Goal: Task Accomplishment & Management: Use online tool/utility

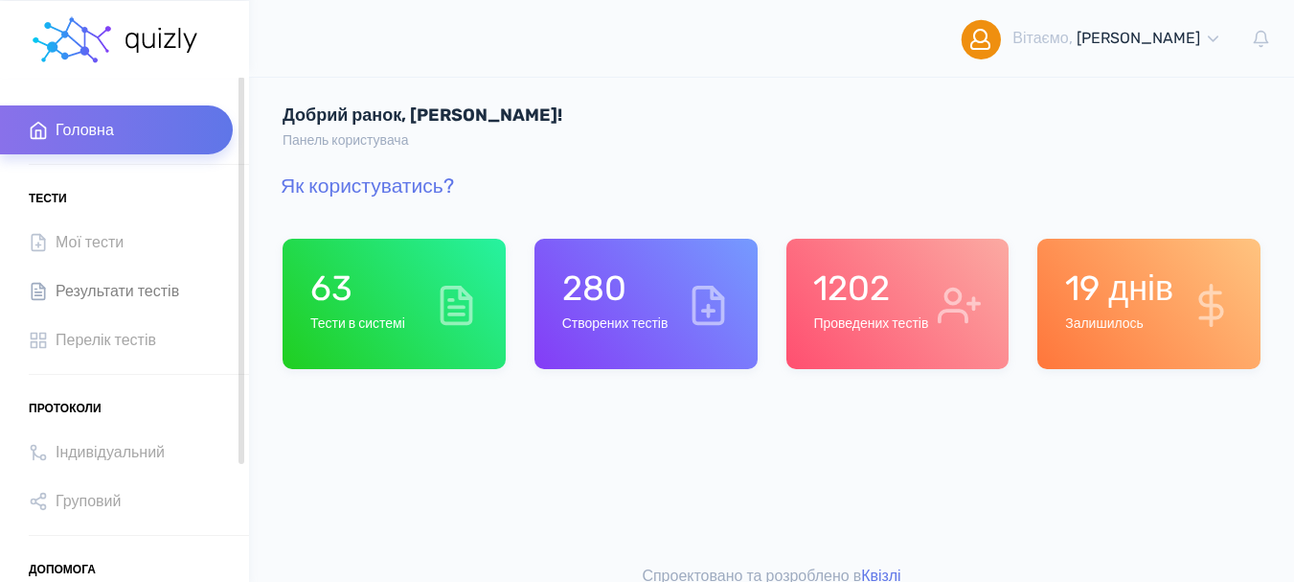
click at [101, 288] on span "Результати тестів" at bounding box center [118, 291] width 124 height 26
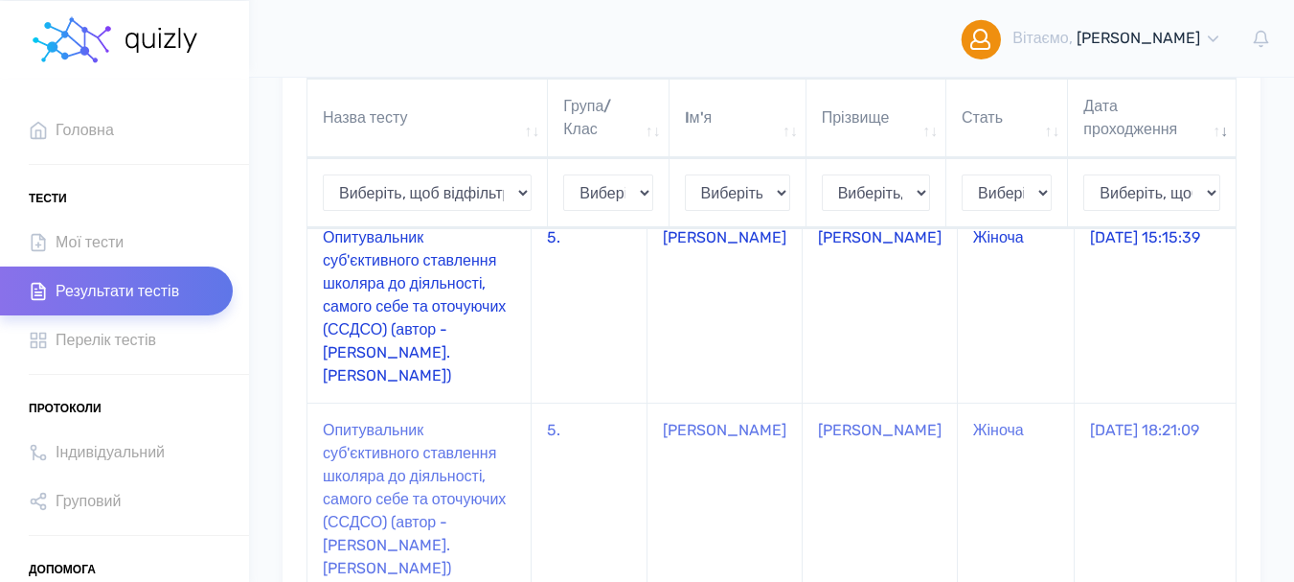
scroll to position [96, 0]
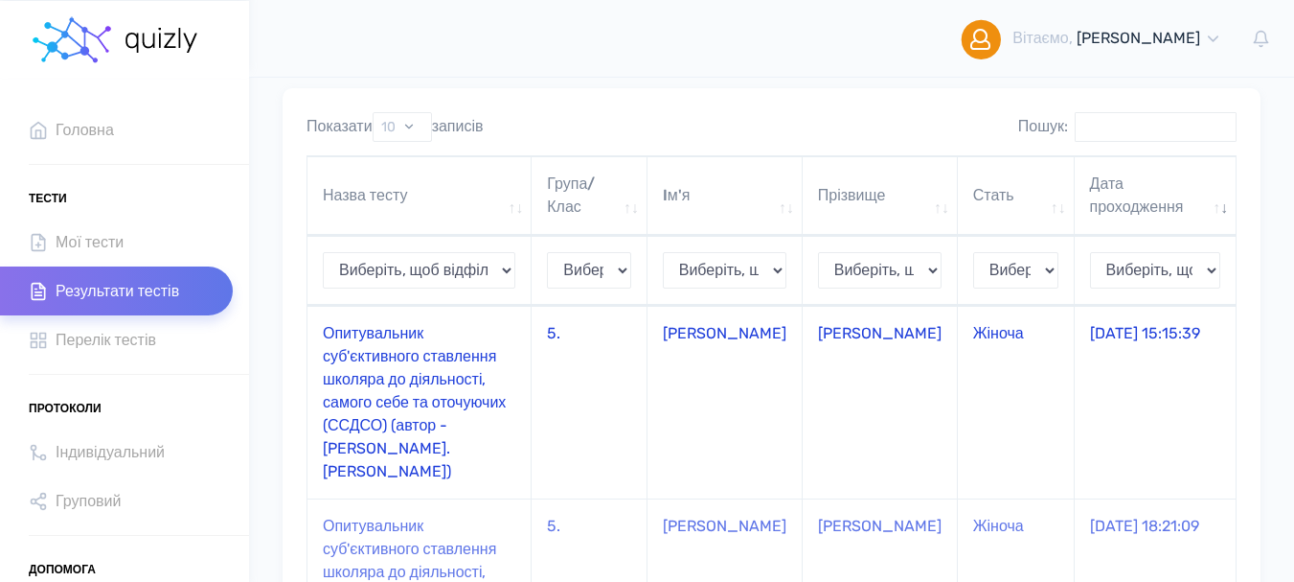
click at [359, 372] on td "Опитувальник суб'єктивного ставлення школяра до діяльності, самого себе та оточ…" at bounding box center [420, 402] width 224 height 193
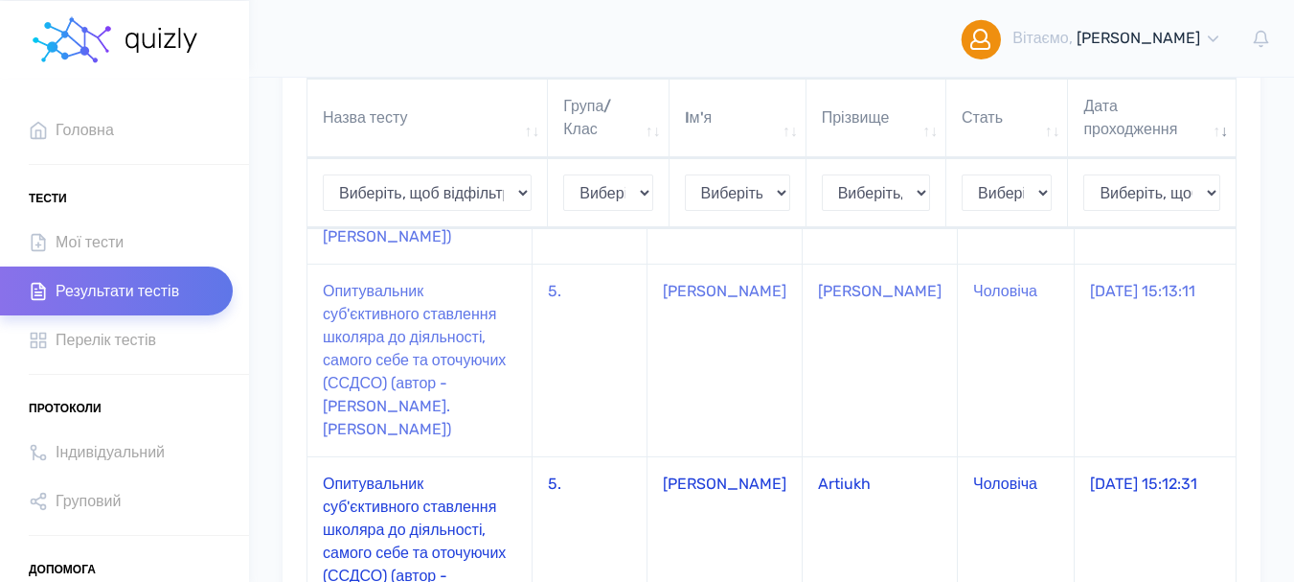
scroll to position [1701, 0]
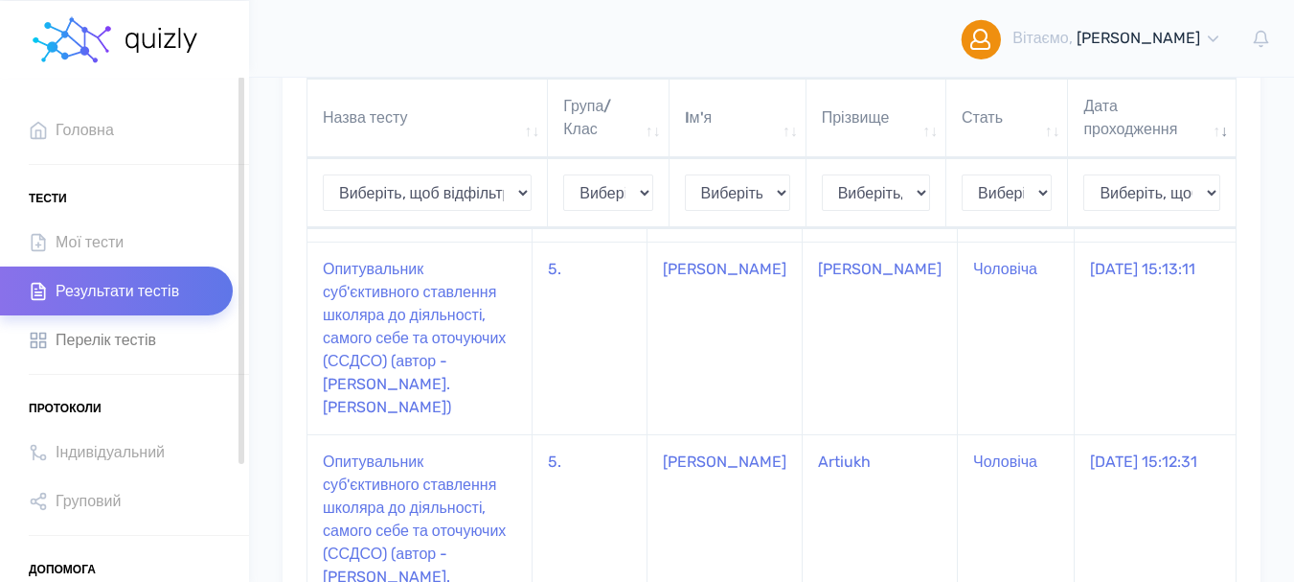
click at [122, 339] on span "Перелік тестів" at bounding box center [106, 340] width 101 height 26
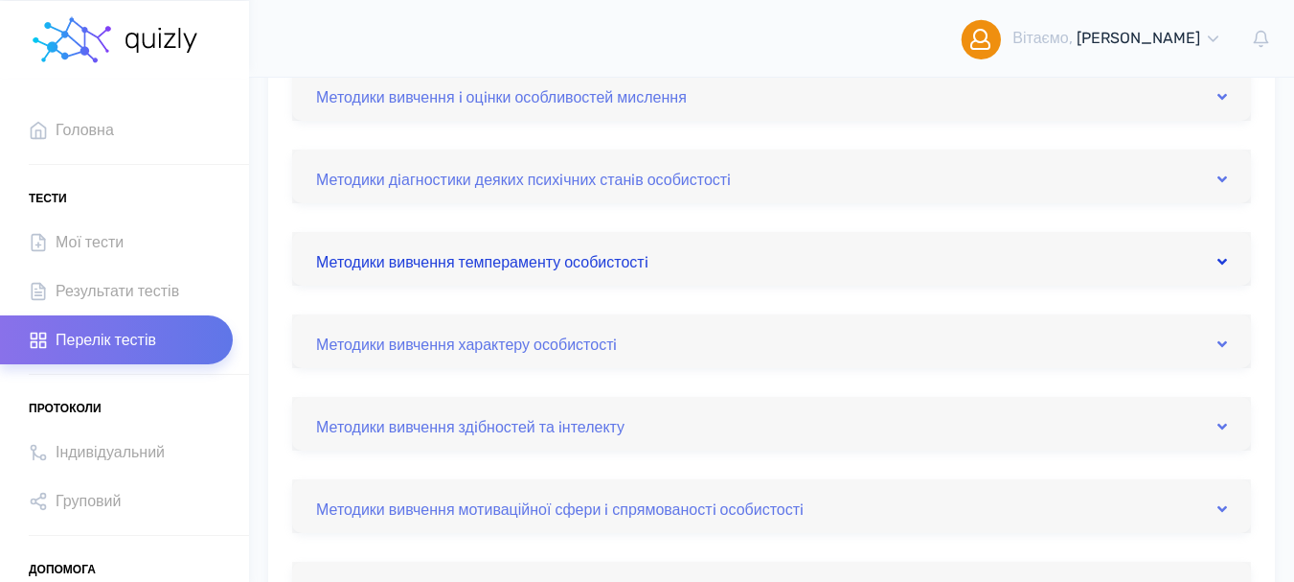
scroll to position [383, 0]
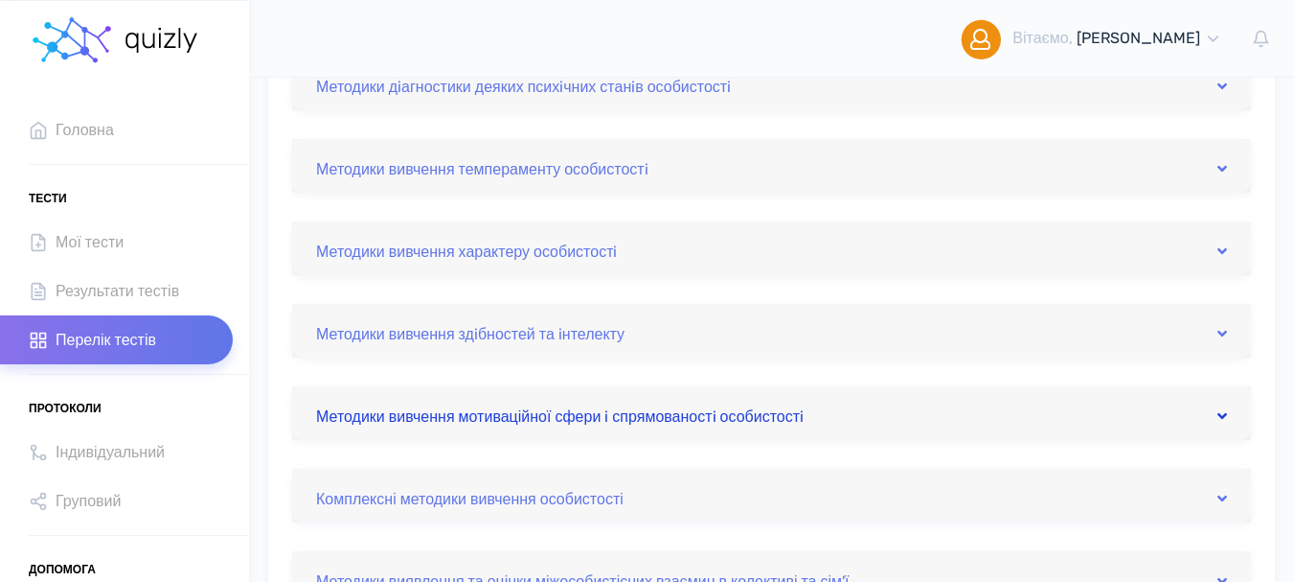
click at [1222, 417] on icon at bounding box center [1223, 415] width 10 height 15
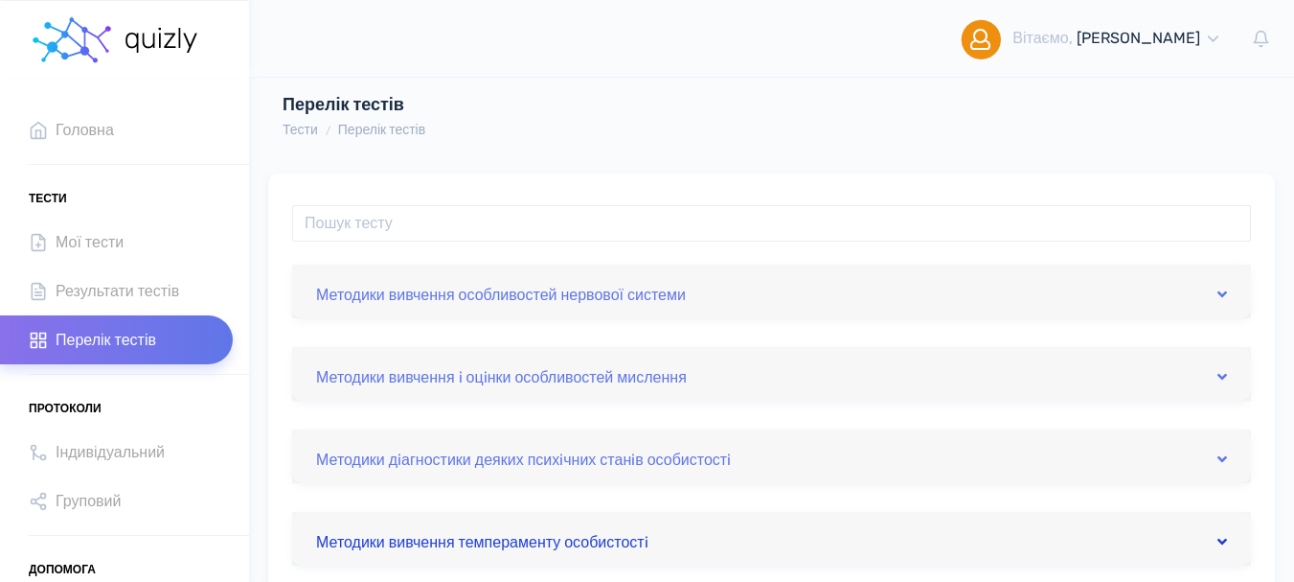
scroll to position [0, 0]
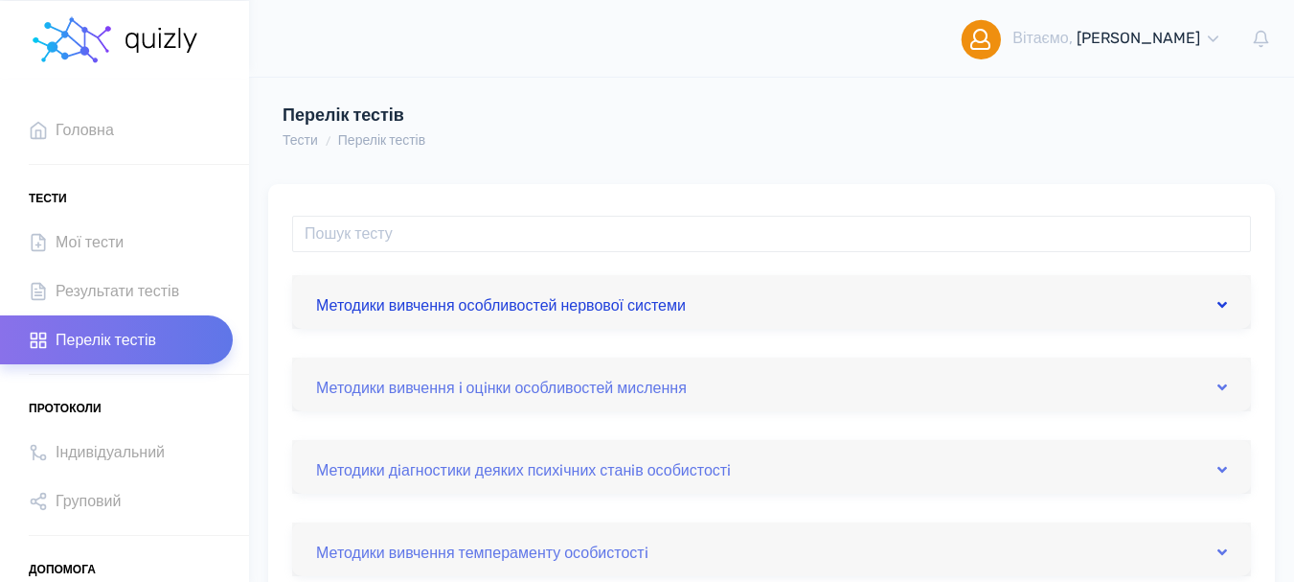
click at [1223, 306] on icon at bounding box center [1223, 304] width 10 height 15
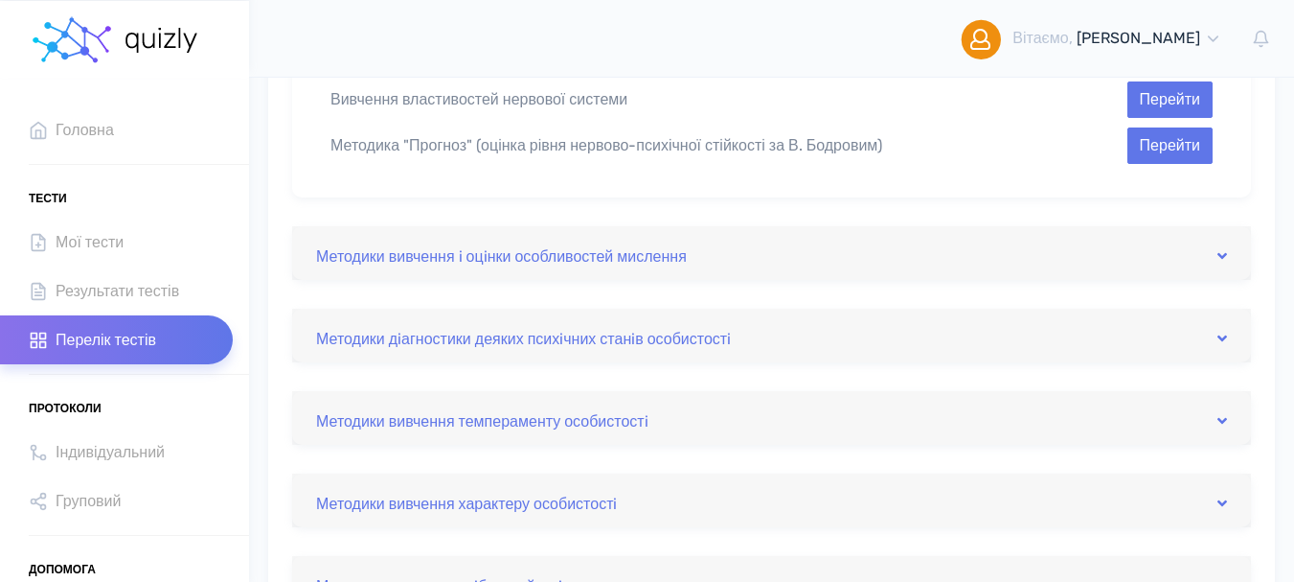
scroll to position [287, 0]
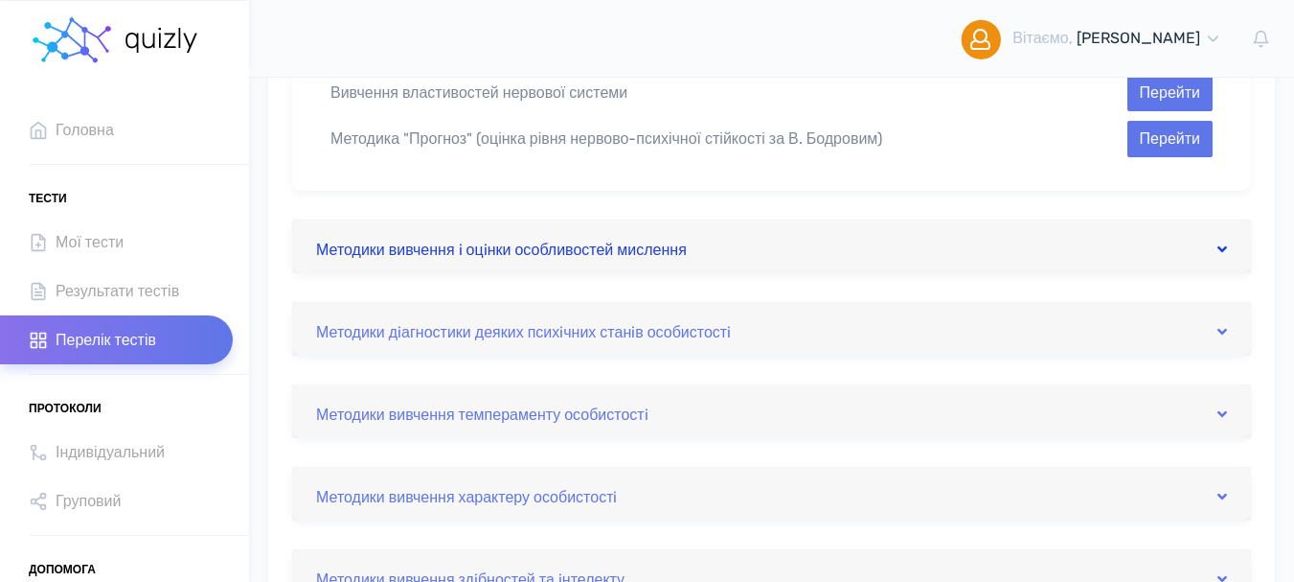
click at [1222, 251] on icon at bounding box center [1223, 248] width 10 height 15
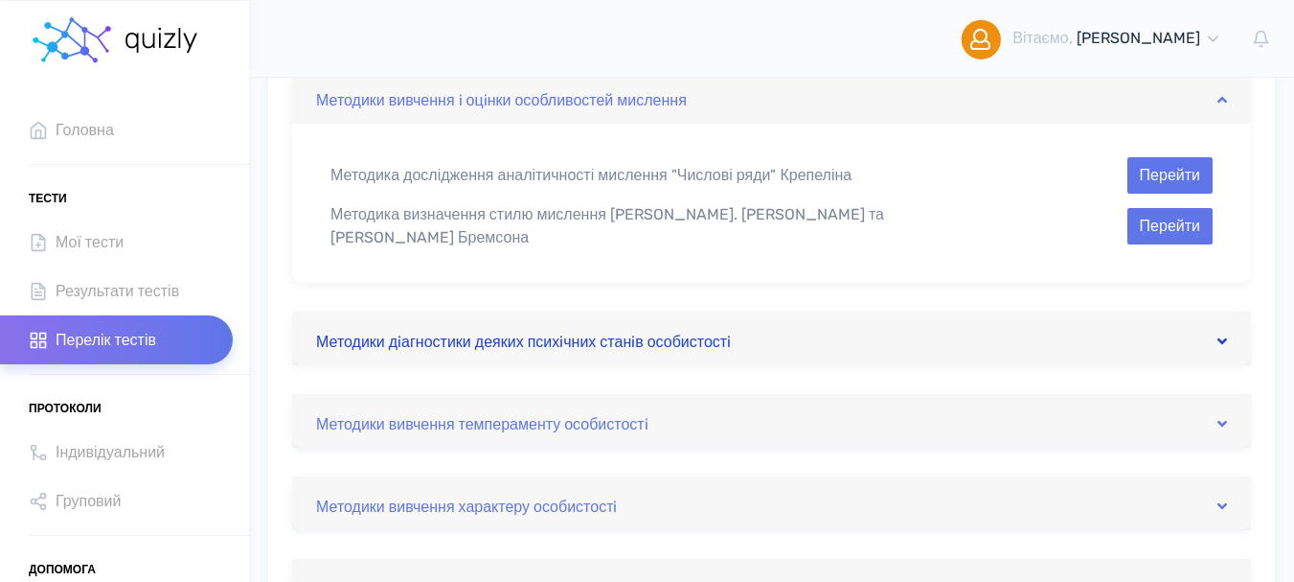
click at [1219, 333] on icon at bounding box center [1223, 340] width 10 height 15
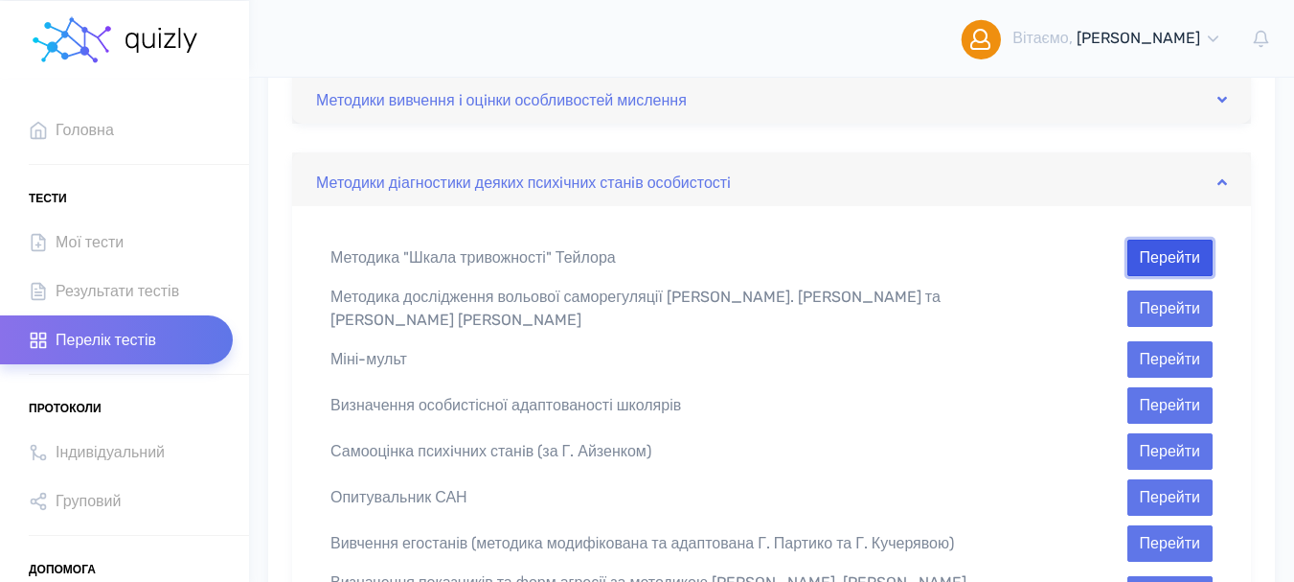
click at [1165, 247] on button "Перейти" at bounding box center [1170, 258] width 85 height 36
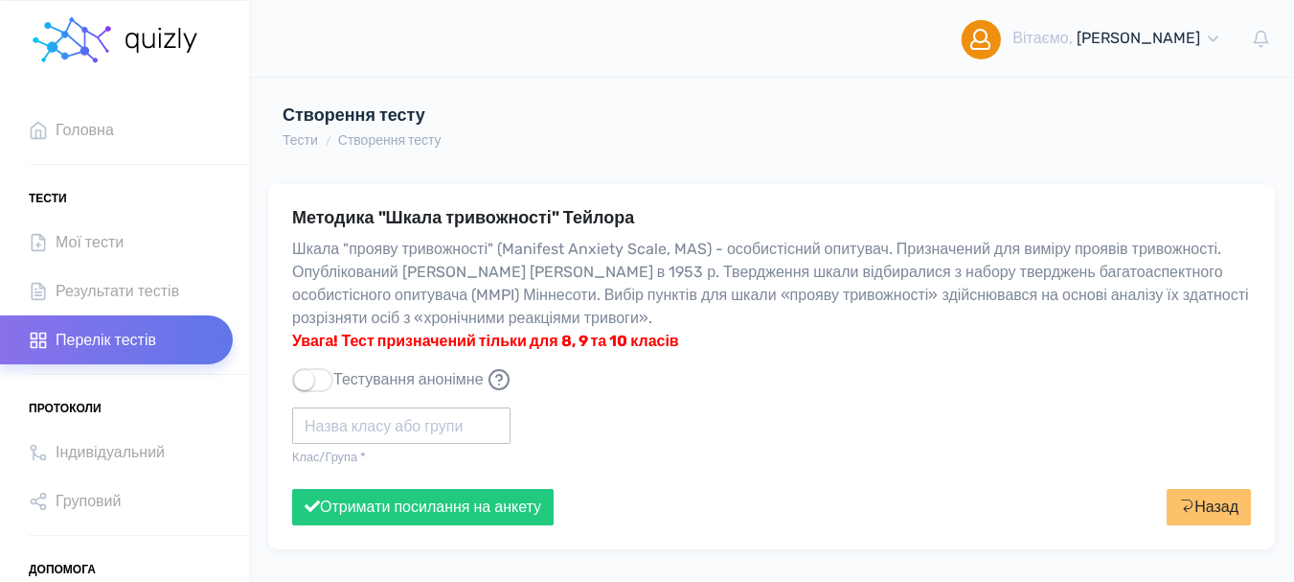
click at [437, 427] on input "text" at bounding box center [401, 425] width 218 height 36
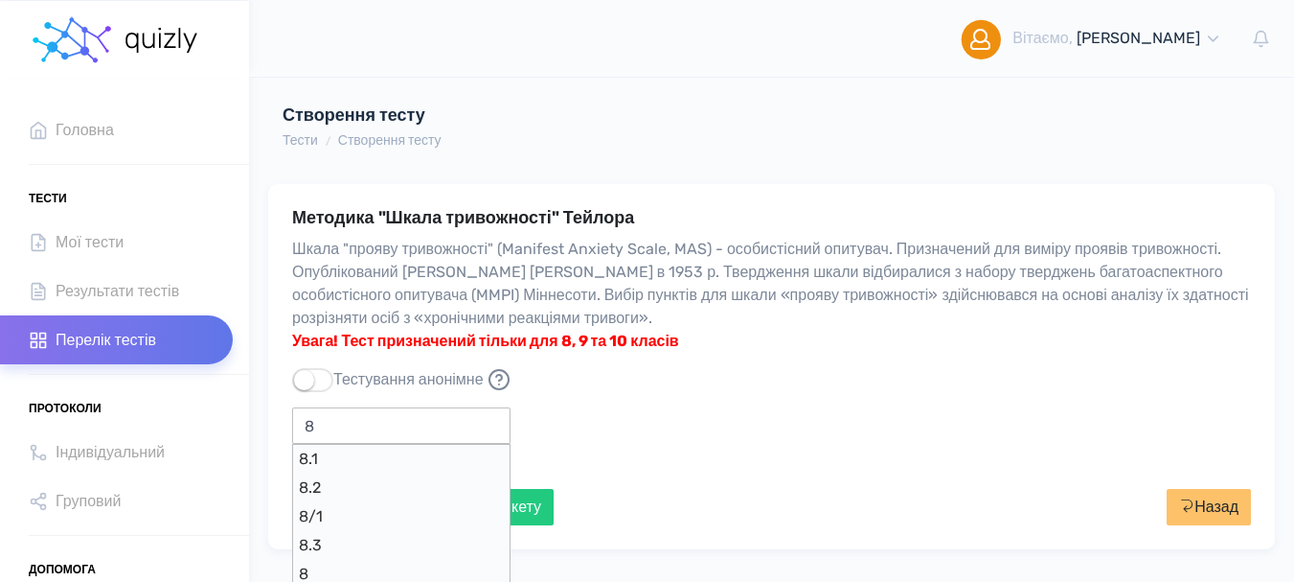
type input "8"
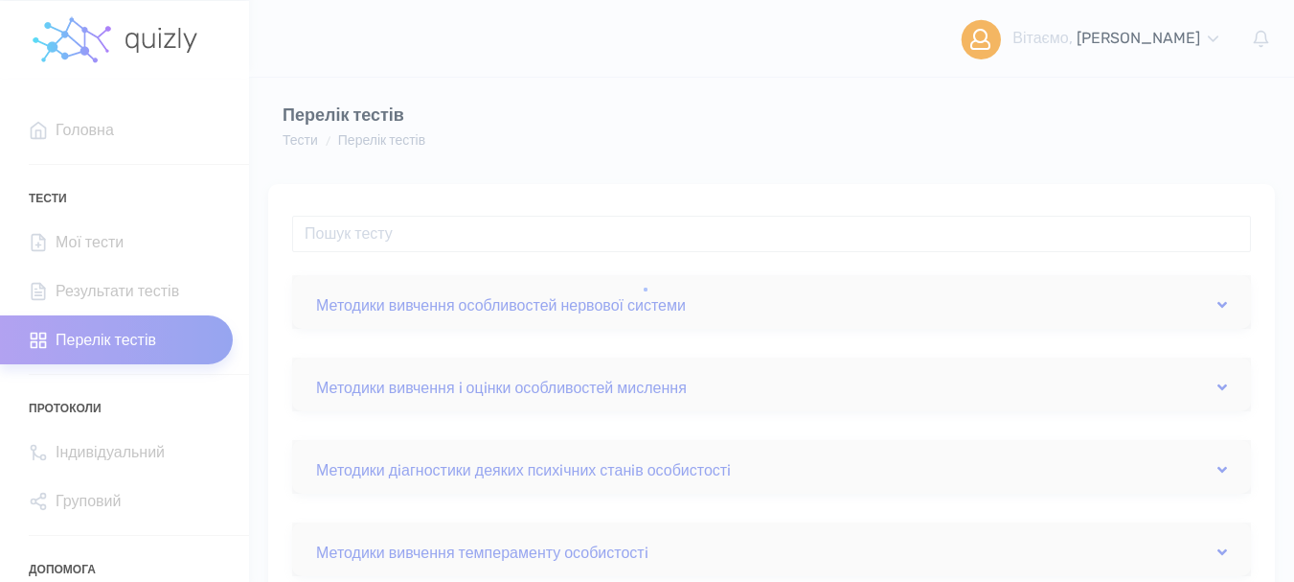
scroll to position [287, 0]
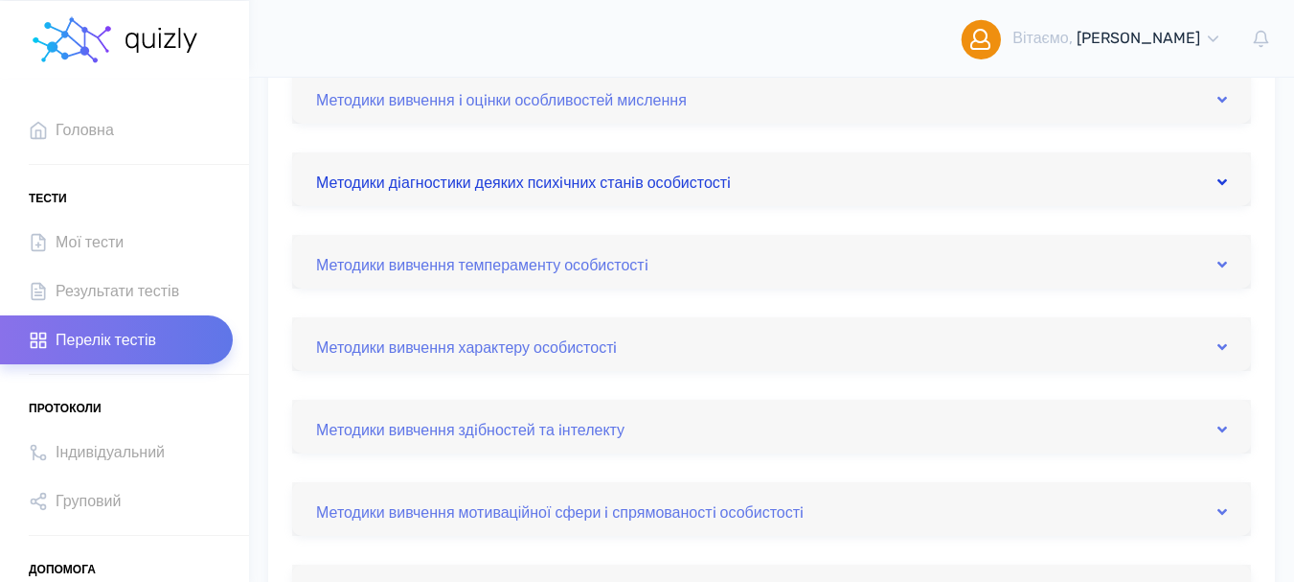
click at [1222, 186] on icon at bounding box center [1223, 181] width 10 height 15
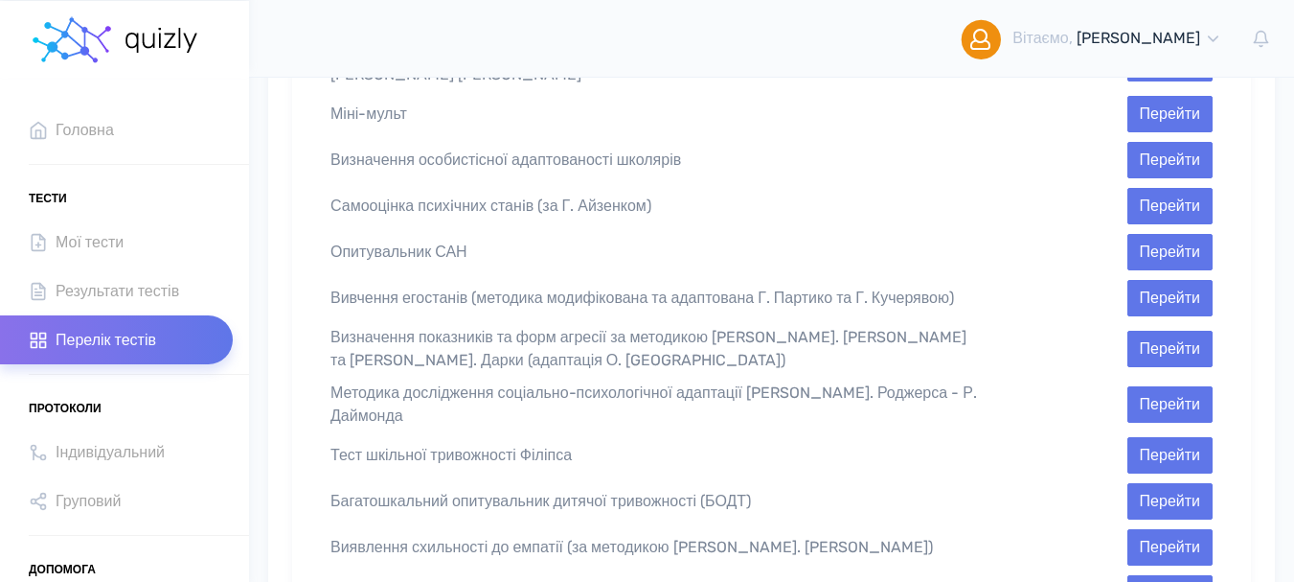
scroll to position [575, 0]
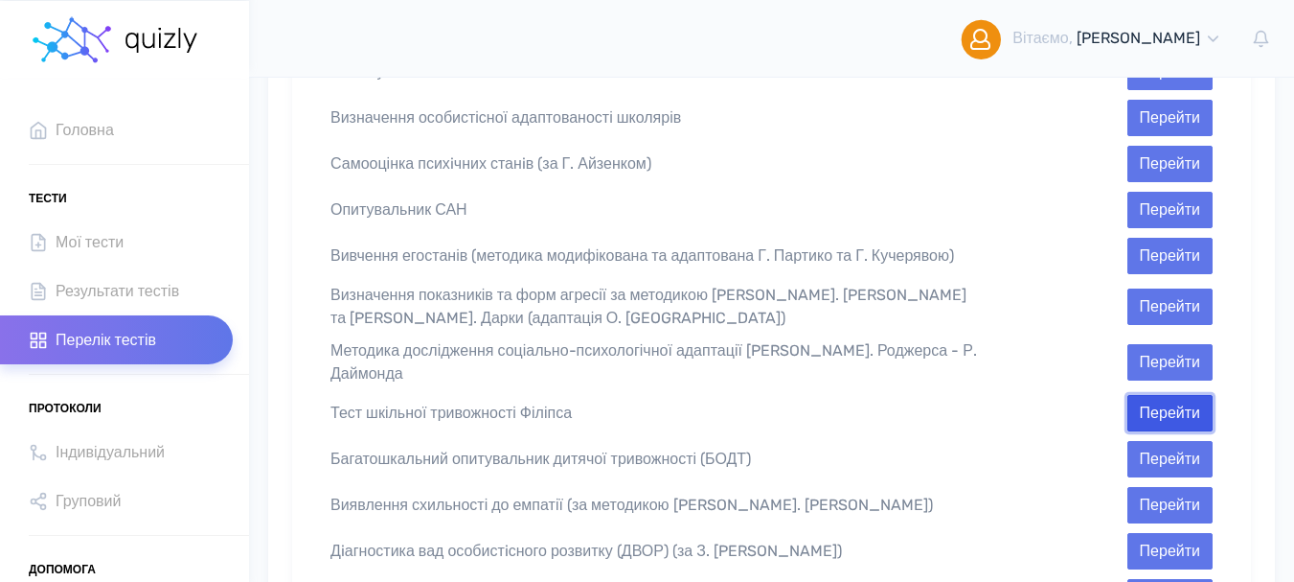
click at [1158, 395] on button "Перейти" at bounding box center [1170, 413] width 85 height 36
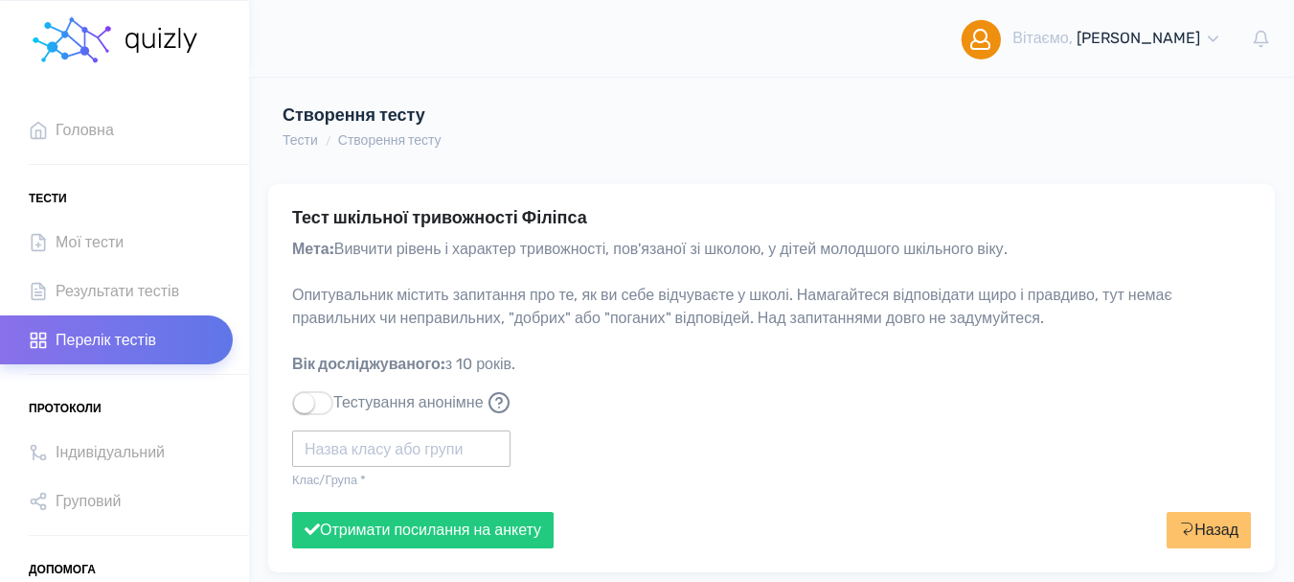
click at [356, 453] on input "text" at bounding box center [401, 448] width 218 height 36
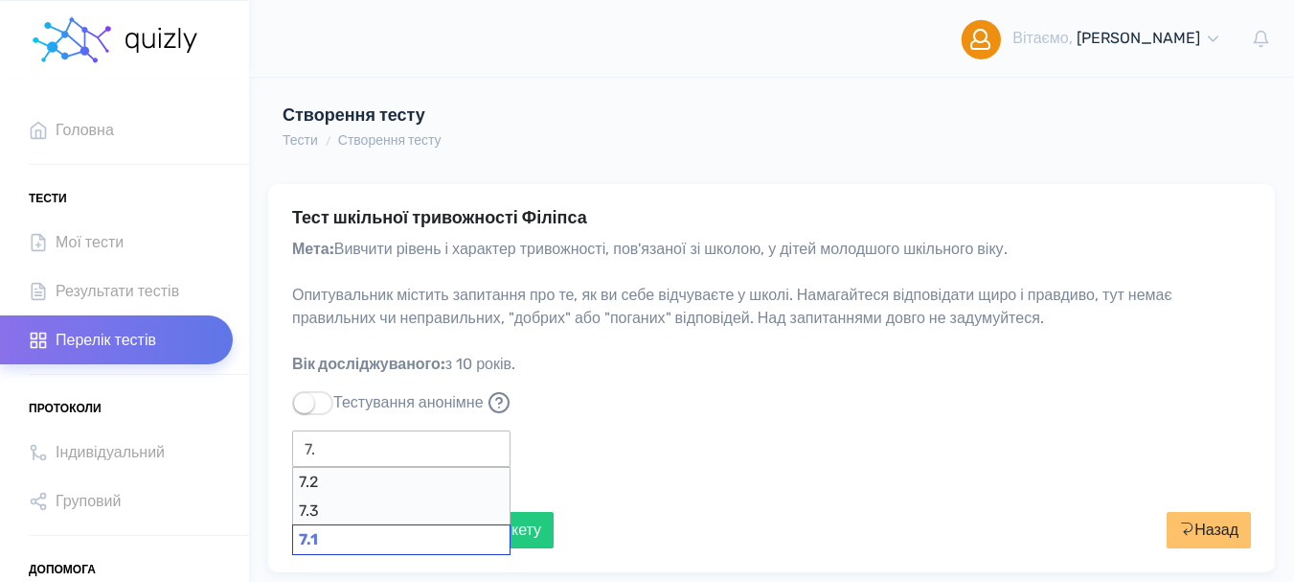
click at [317, 538] on div "7.1" at bounding box center [401, 539] width 218 height 31
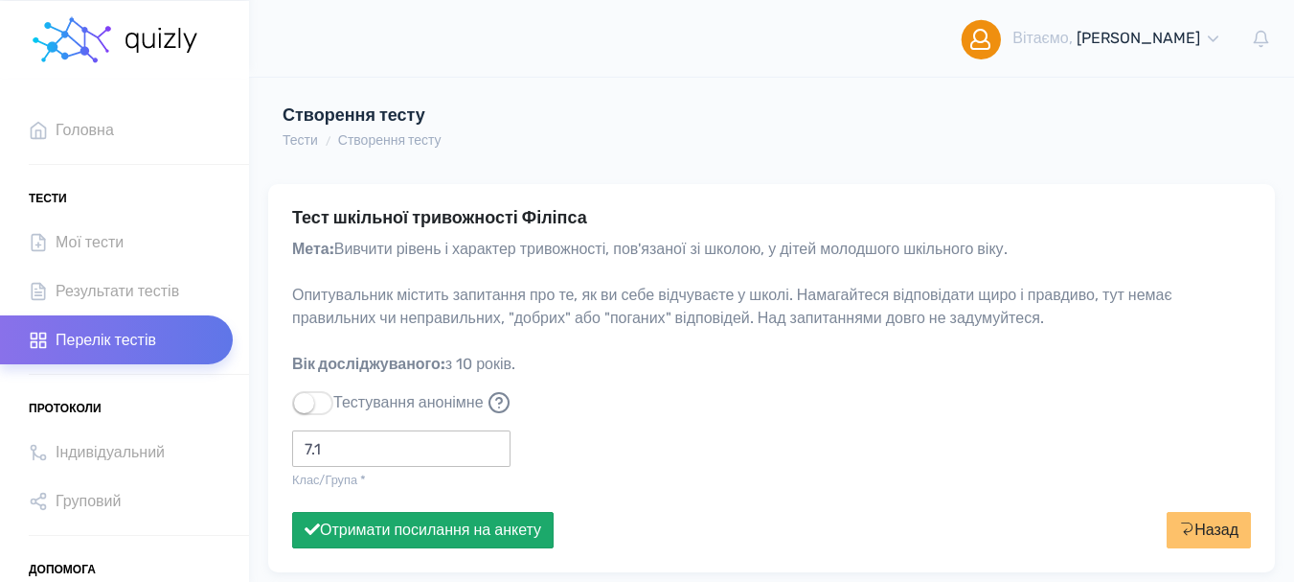
type input "7.1"
click at [426, 533] on button "Отримати посилання на анкету" at bounding box center [423, 530] width 262 height 36
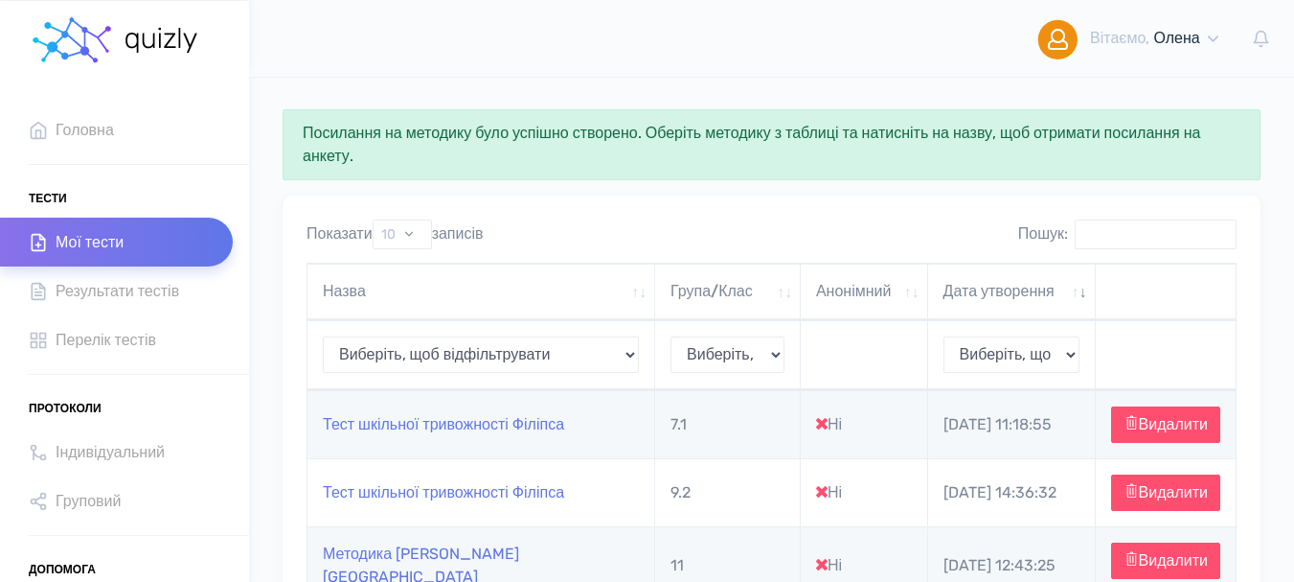
scroll to position [287, 0]
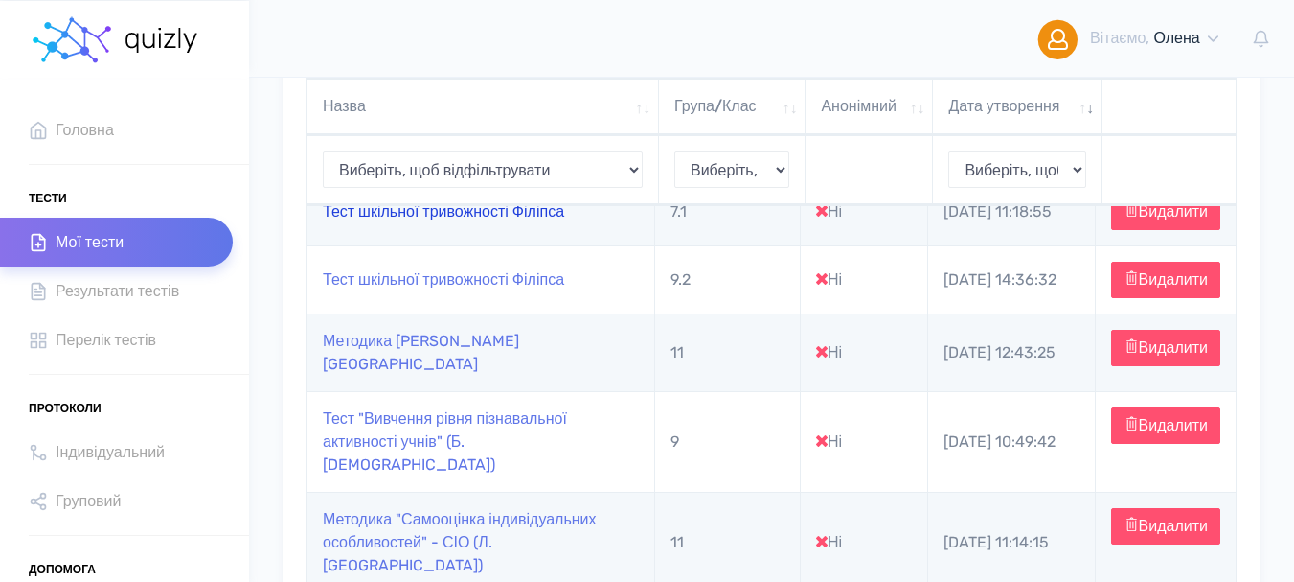
click at [489, 220] on link "Тест шкільної тривожності Філіпса" at bounding box center [443, 211] width 241 height 18
type input "https://quizly.com.ua/quiz/875HZUh7iUkEI"
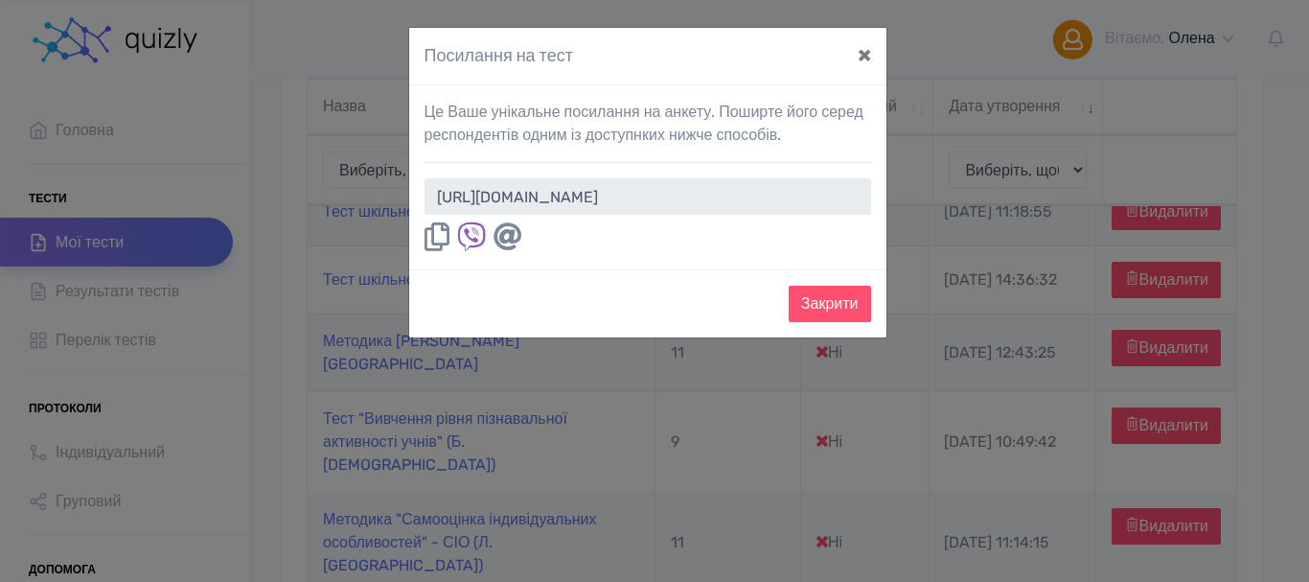
click at [436, 241] on icon at bounding box center [436, 236] width 25 height 29
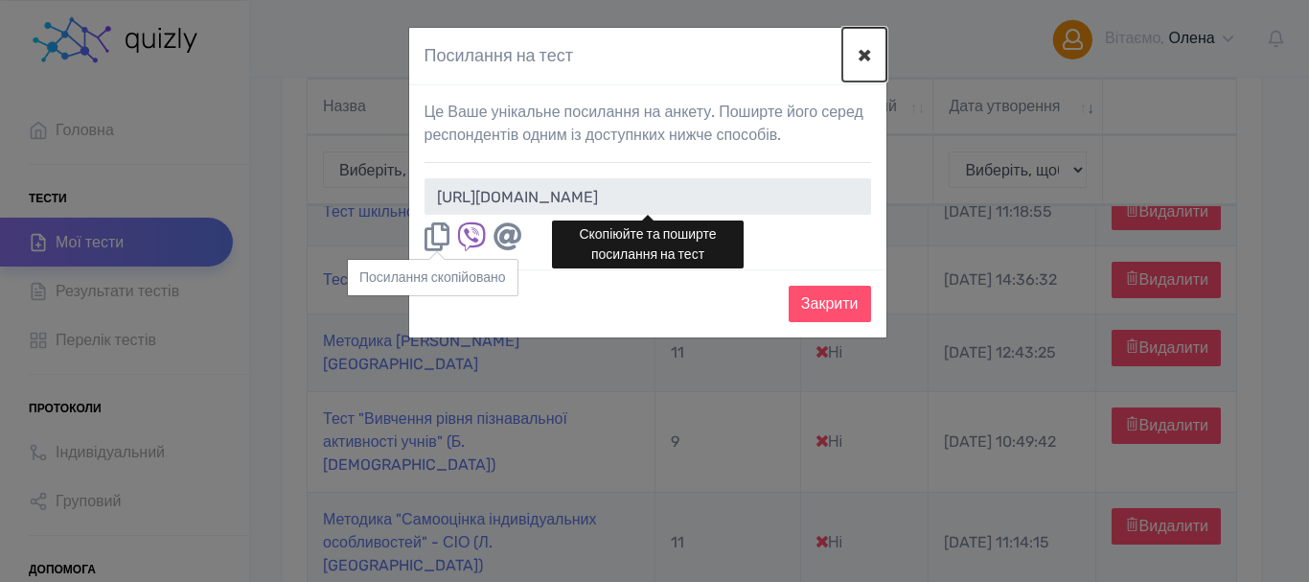
click at [857, 53] on button "×" at bounding box center [864, 55] width 44 height 54
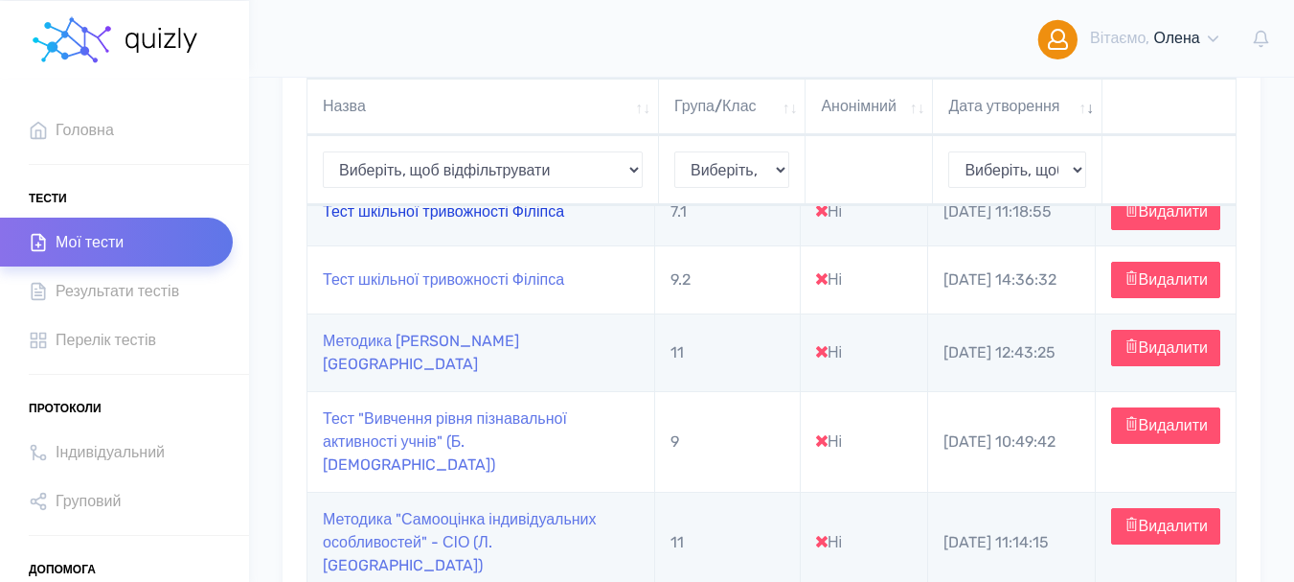
click at [374, 220] on link "Тест шкільної тривожності Філіпса" at bounding box center [443, 211] width 241 height 18
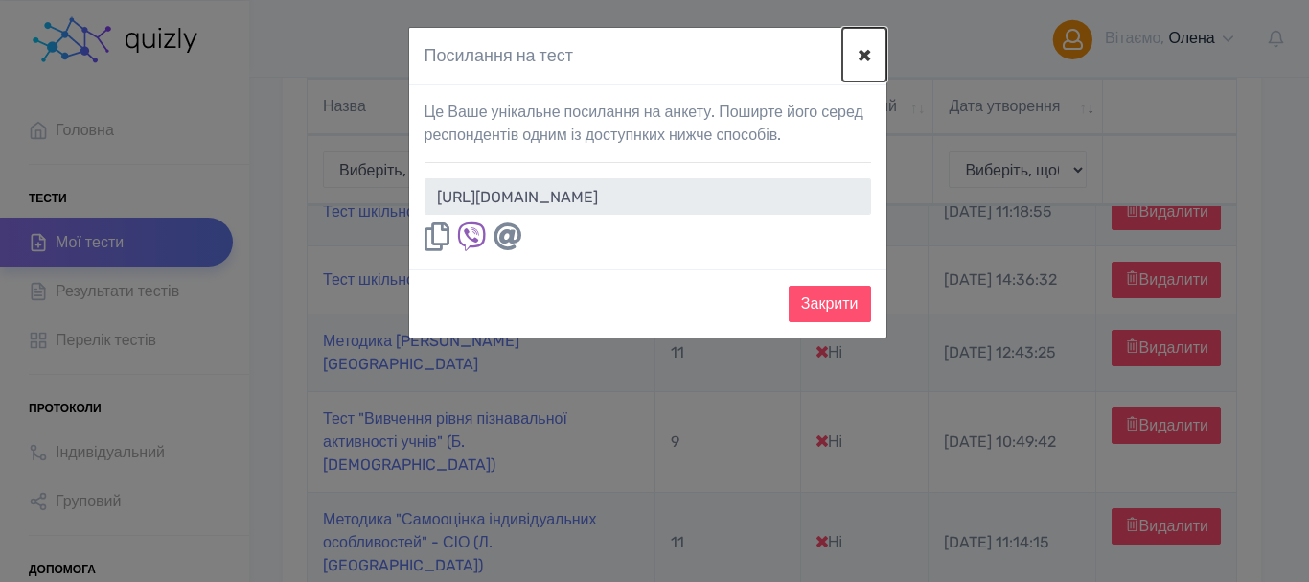
click at [866, 59] on button "×" at bounding box center [864, 55] width 44 height 54
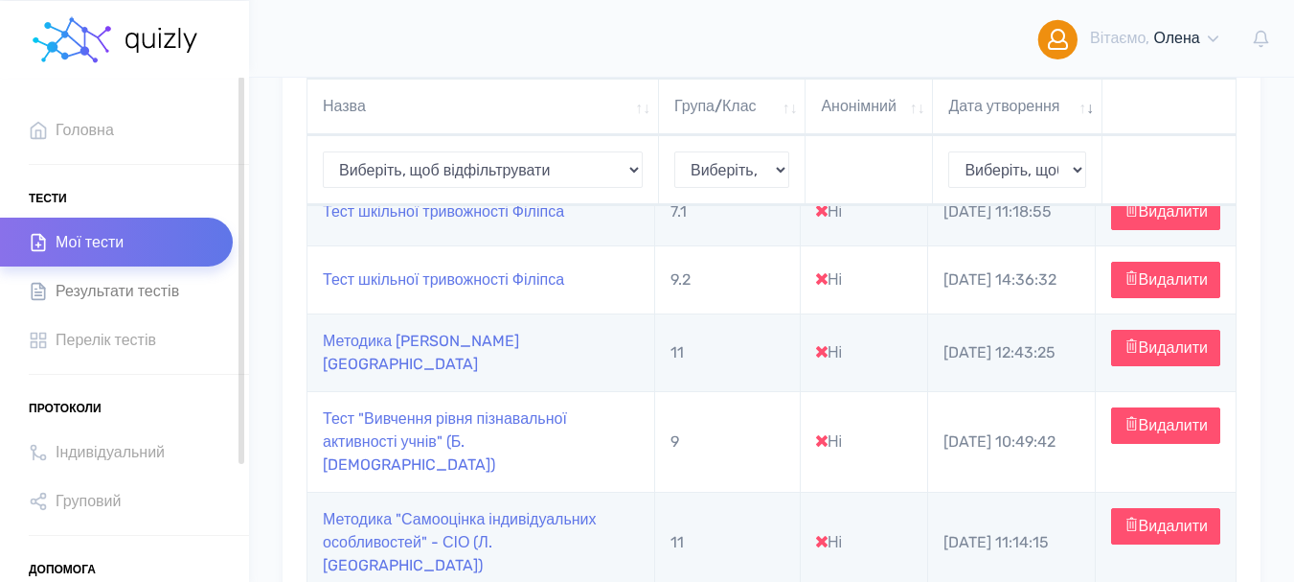
click at [146, 294] on span "Результати тестів" at bounding box center [118, 291] width 124 height 26
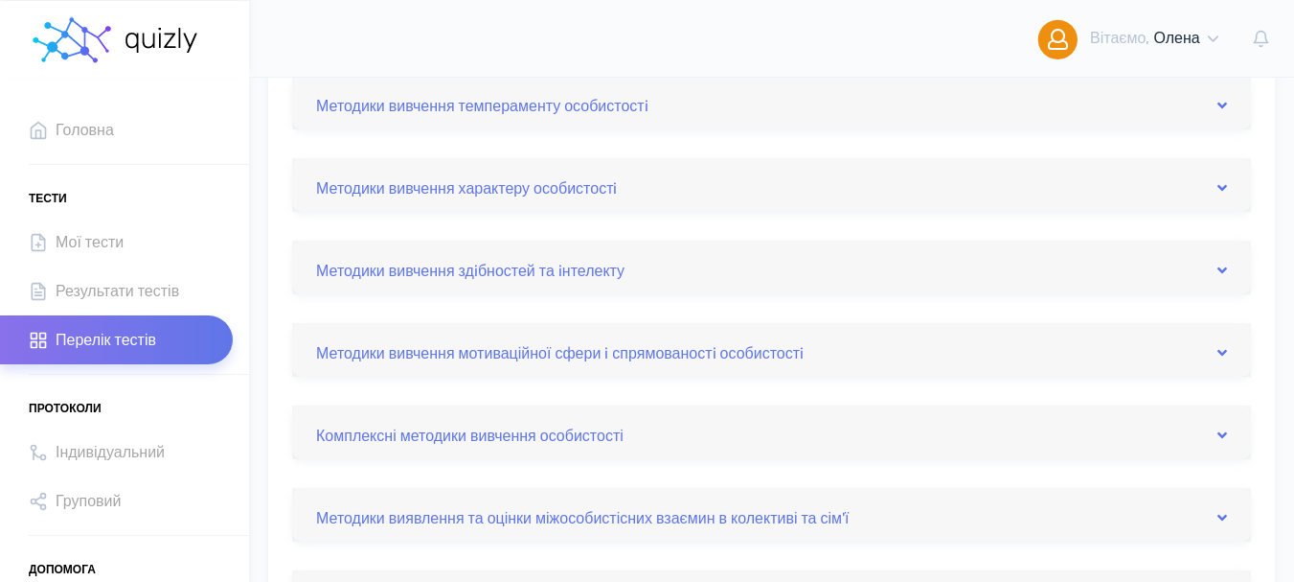
scroll to position [479, 0]
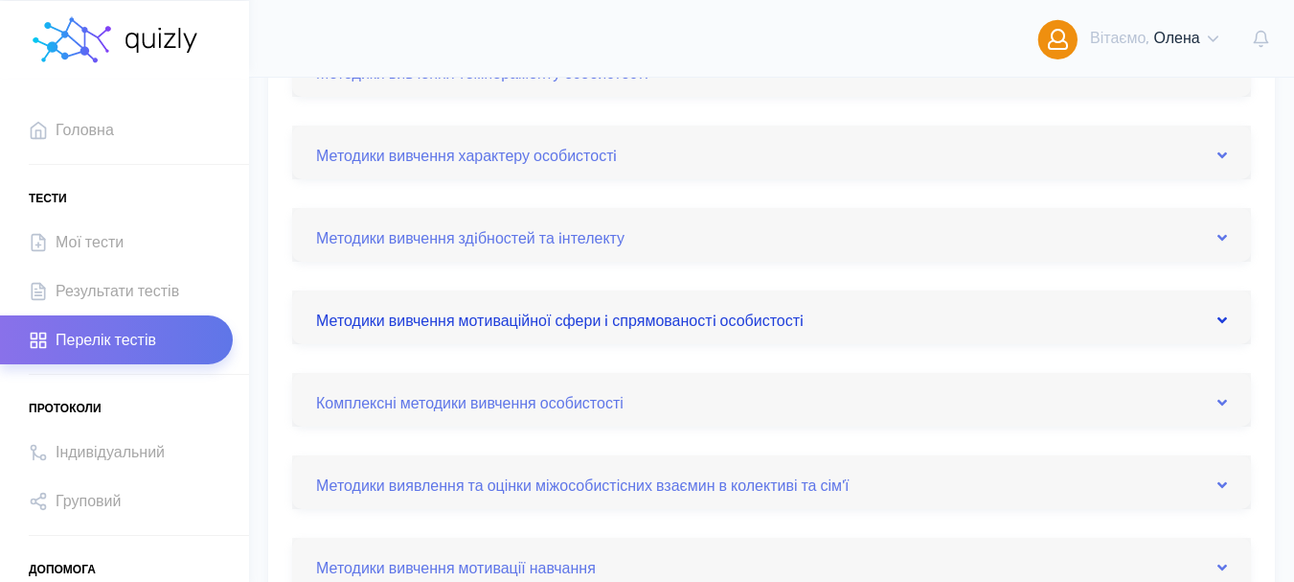
click at [1224, 317] on icon at bounding box center [1223, 319] width 10 height 15
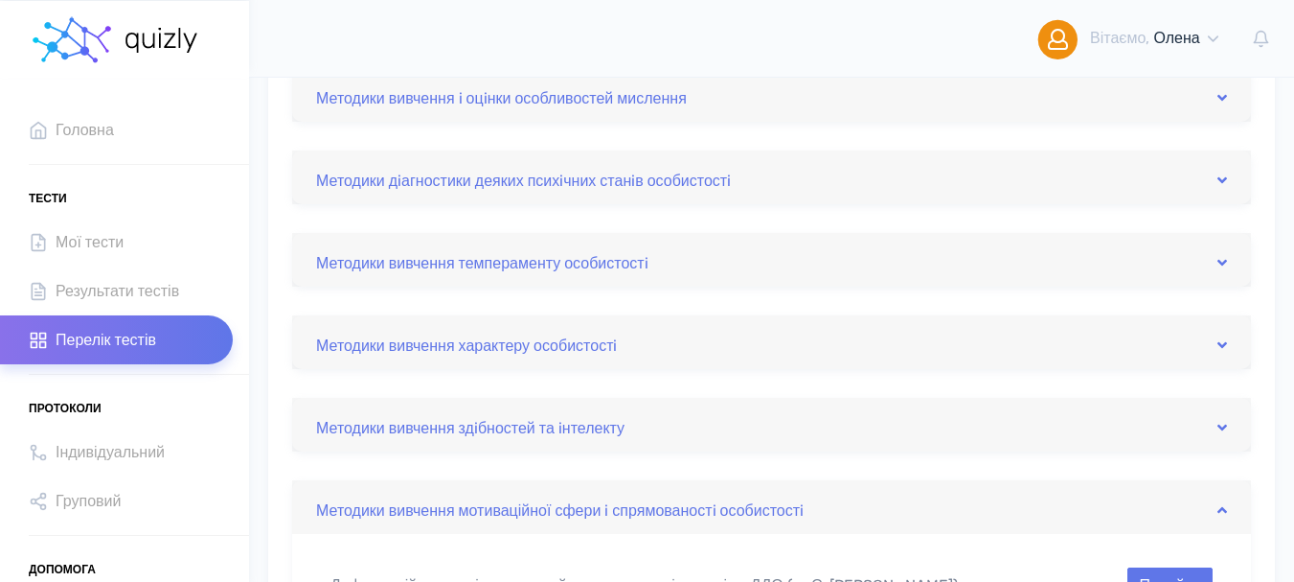
scroll to position [287, 0]
click at [1219, 186] on icon at bounding box center [1223, 181] width 10 height 15
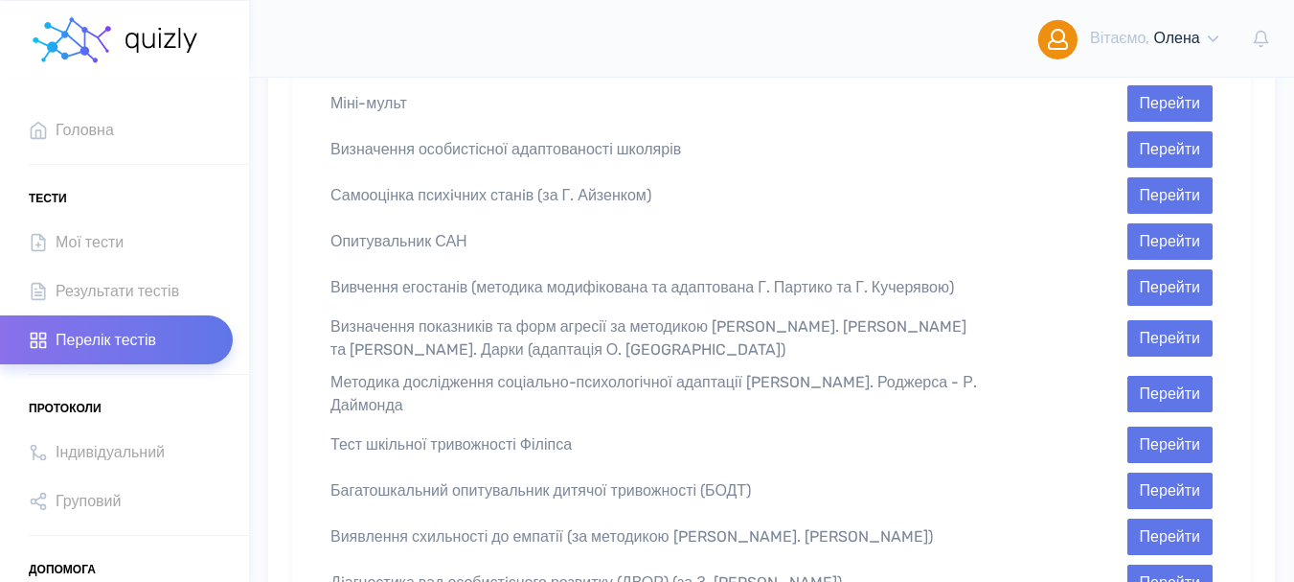
scroll to position [575, 0]
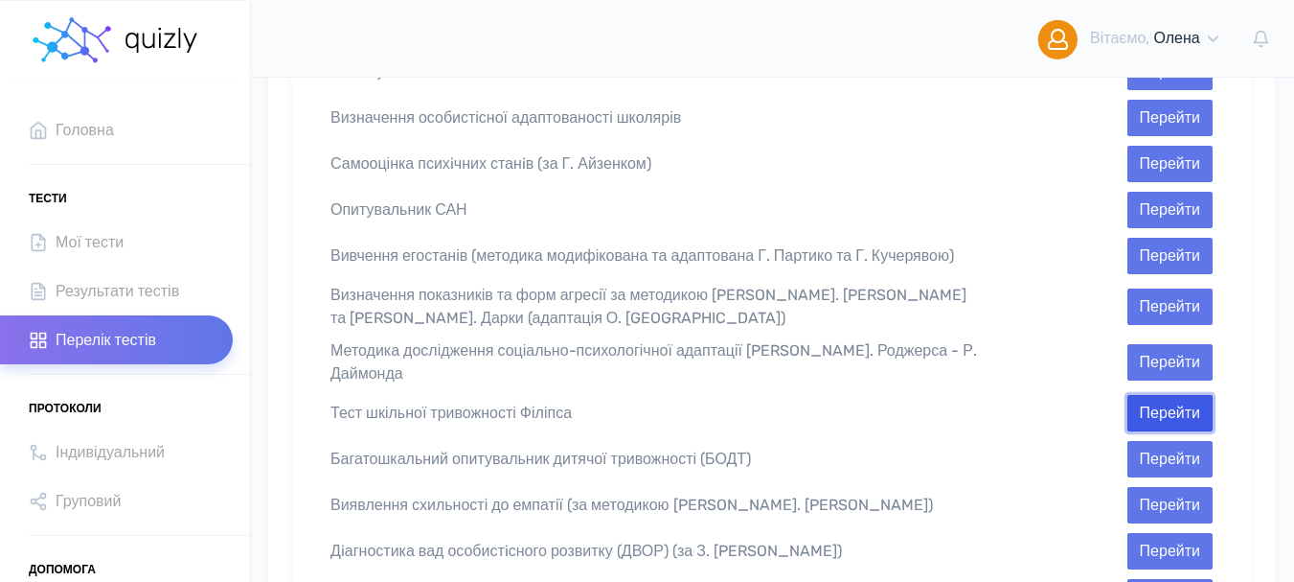
click at [1159, 395] on button "Перейти" at bounding box center [1170, 413] width 85 height 36
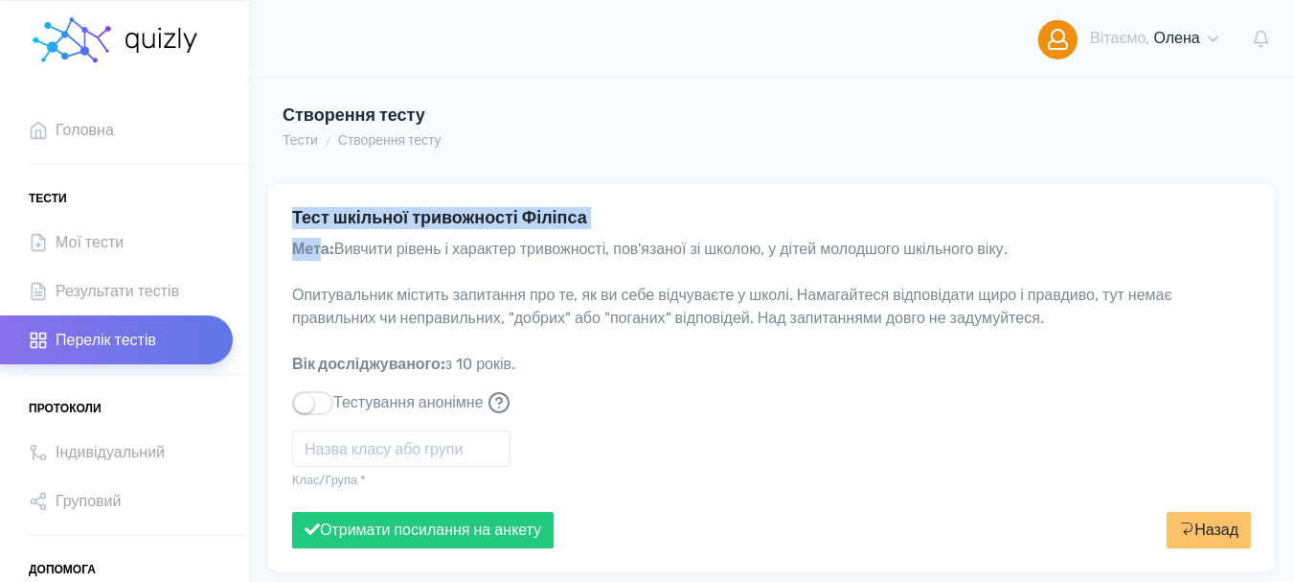
drag, startPoint x: 290, startPoint y: 213, endPoint x: 755, endPoint y: 295, distance: 471.9
click at [755, 295] on div "Тест шкільної тривожності [PERSON_NAME]: Вивчити рівень і характер тривожності,…" at bounding box center [771, 378] width 1007 height 389
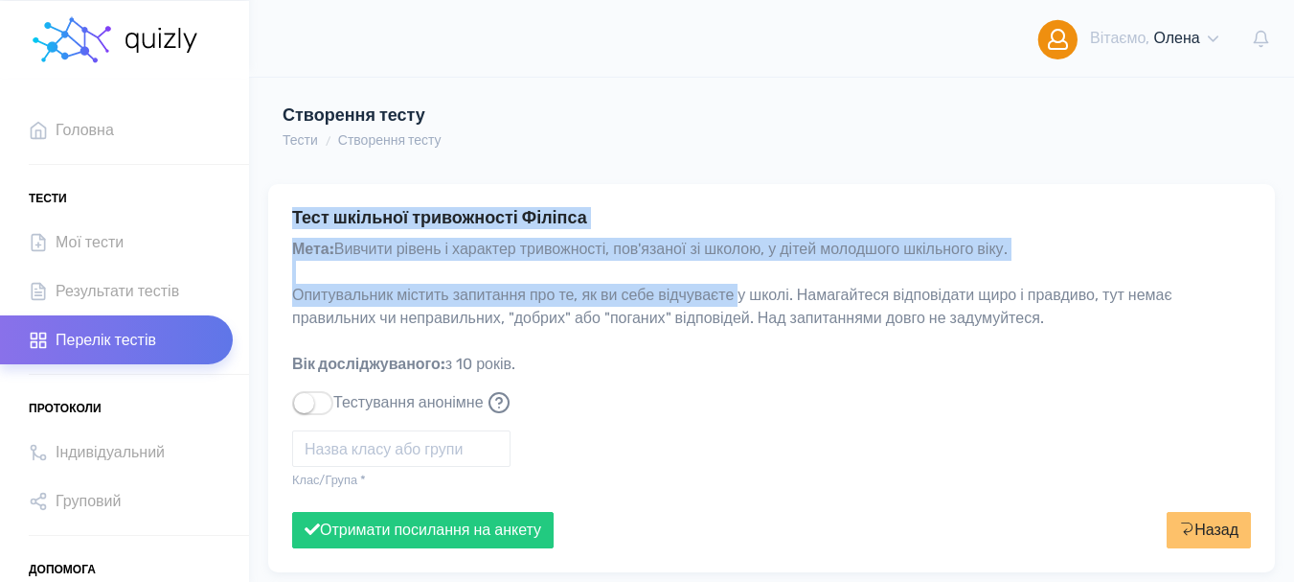
drag, startPoint x: 628, startPoint y: 352, endPoint x: 647, endPoint y: 375, distance: 29.9
click at [646, 377] on div "Мета: Вивчити рівень і характер тривожності, пов'язаної зі школою, у дітей моло…" at bounding box center [771, 314] width 959 height 153
drag, startPoint x: 294, startPoint y: 212, endPoint x: 574, endPoint y: 327, distance: 302.4
click at [634, 375] on div "Тест шкільної тривожності [PERSON_NAME]: Вивчити рівень і характер тривожності,…" at bounding box center [771, 378] width 1007 height 389
copy div "Тест шкільної тривожності [PERSON_NAME]: Вивчити рівень і характер тривожності,…"
